Goal: Check status: Check status

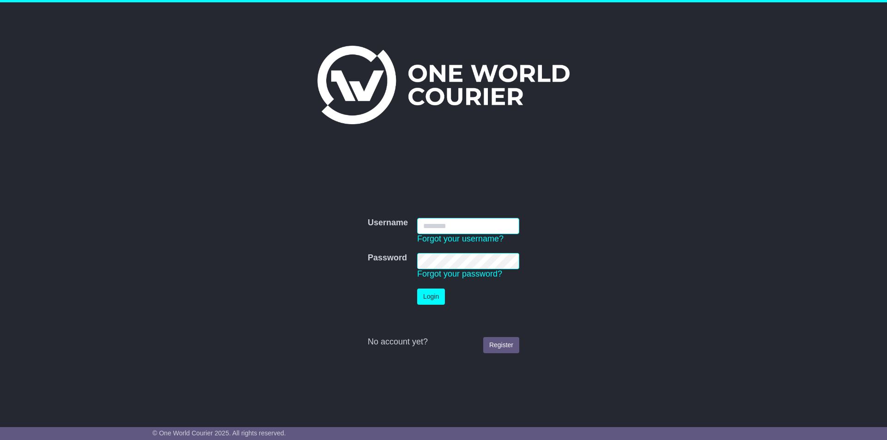
type input "**********"
click at [436, 300] on button "Login" at bounding box center [431, 297] width 28 height 16
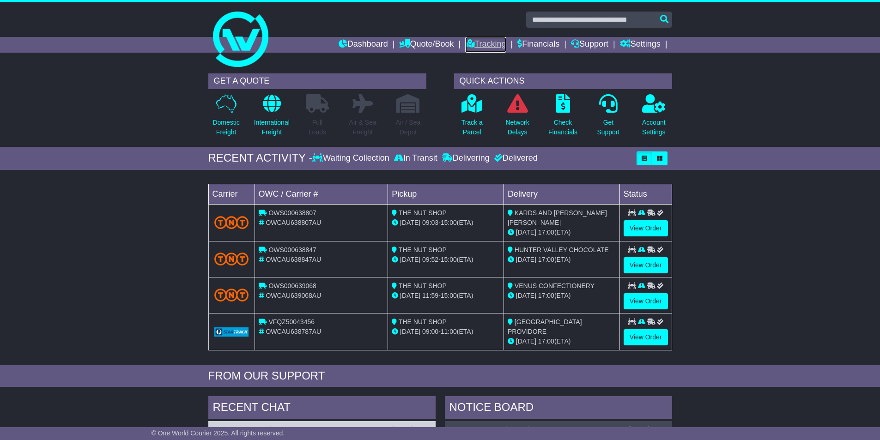
click at [472, 48] on link "Tracking" at bounding box center [485, 45] width 41 height 16
